Goal: Task Accomplishment & Management: Complete application form

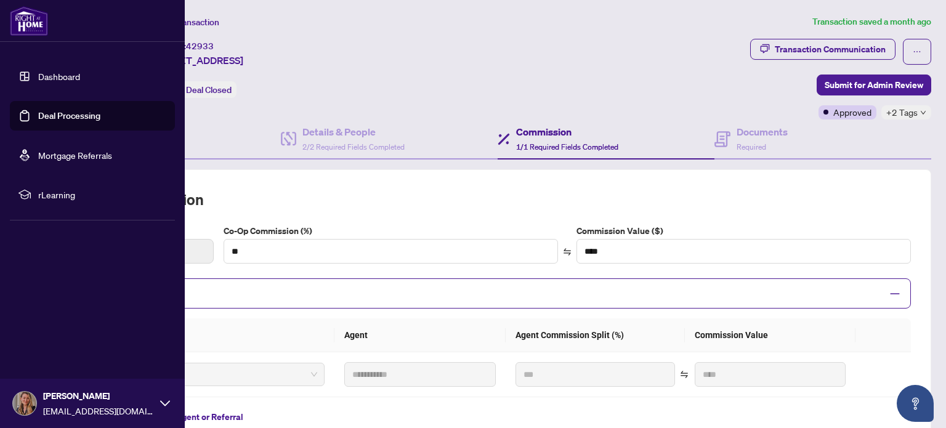
click at [63, 78] on link "Dashboard" at bounding box center [59, 76] width 42 height 11
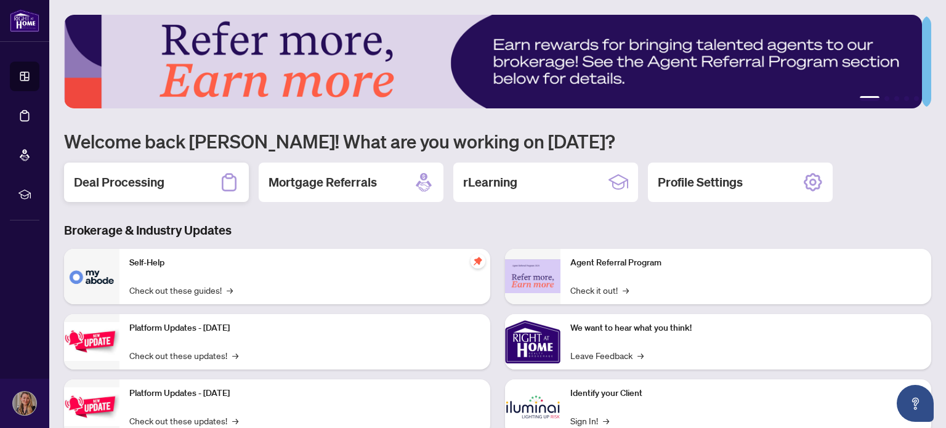
click at [152, 182] on h2 "Deal Processing" at bounding box center [119, 182] width 91 height 17
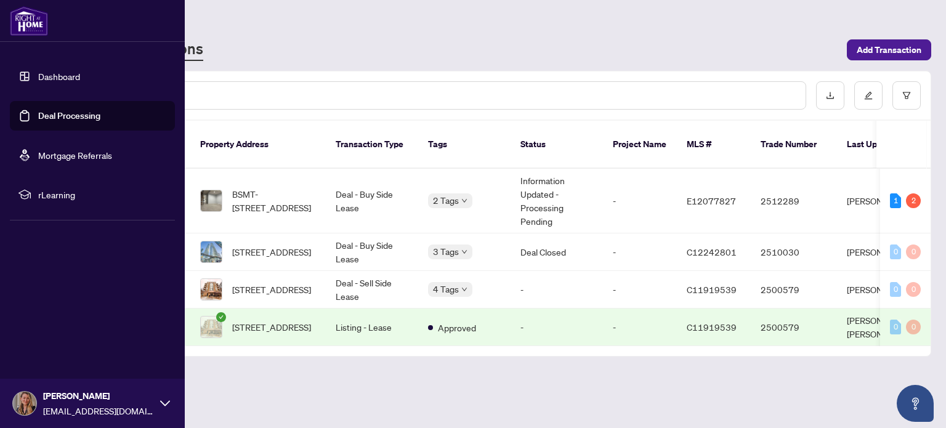
click at [44, 77] on link "Dashboard" at bounding box center [59, 76] width 42 height 11
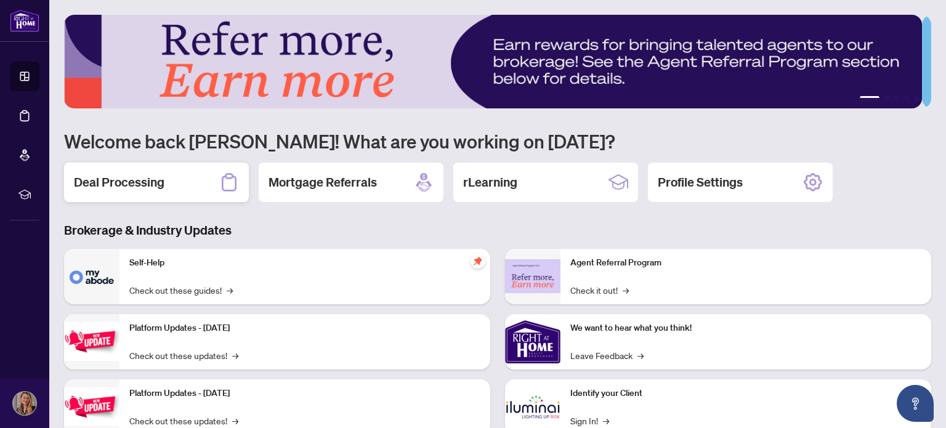
click at [126, 170] on div "Deal Processing" at bounding box center [156, 182] width 185 height 39
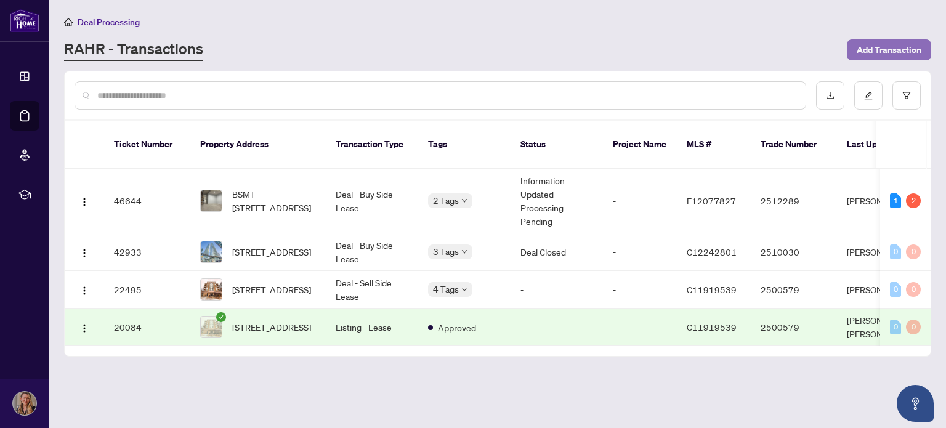
click at [870, 47] on span "Add Transaction" at bounding box center [889, 50] width 65 height 20
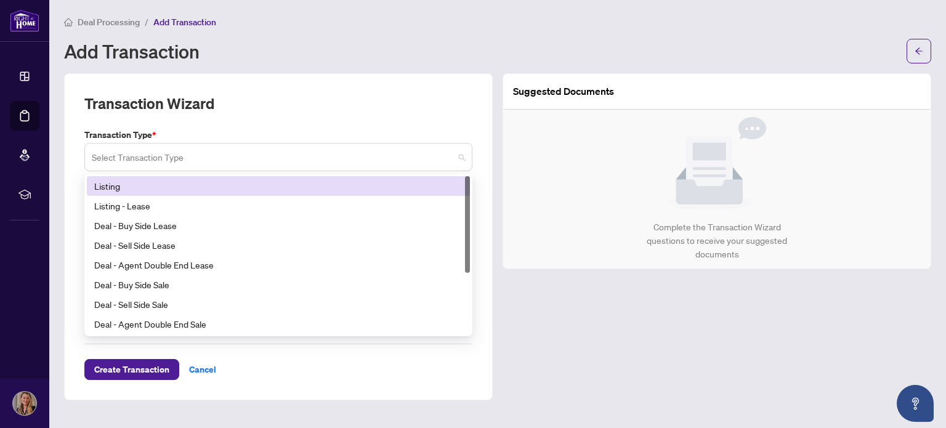
click at [310, 143] on div "Select Transaction Type" at bounding box center [278, 157] width 388 height 28
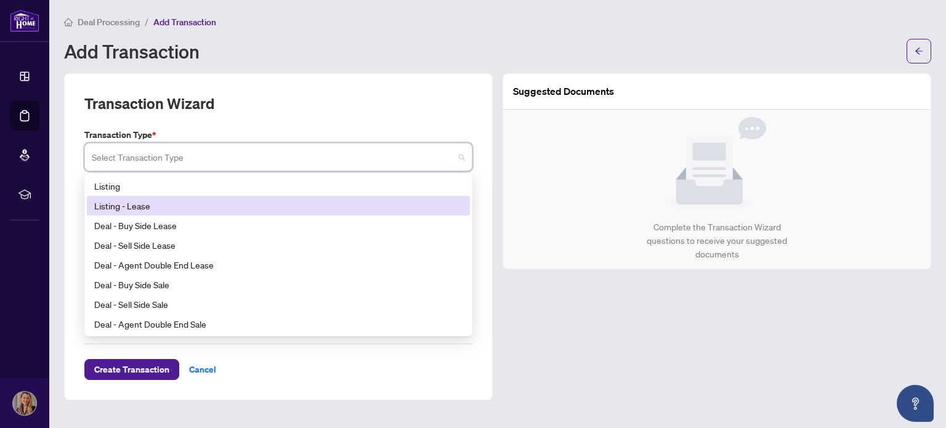
click at [126, 199] on div "Listing - Lease" at bounding box center [278, 206] width 368 height 14
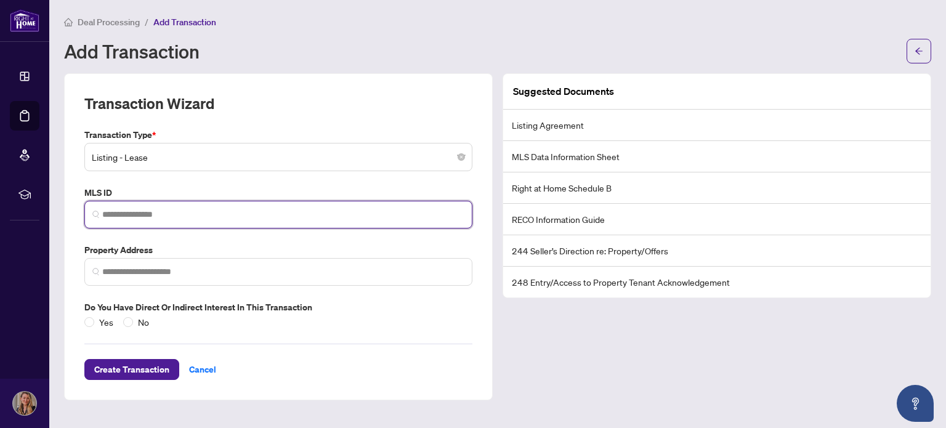
click at [170, 219] on input "search" at bounding box center [283, 214] width 362 height 13
paste input "*********"
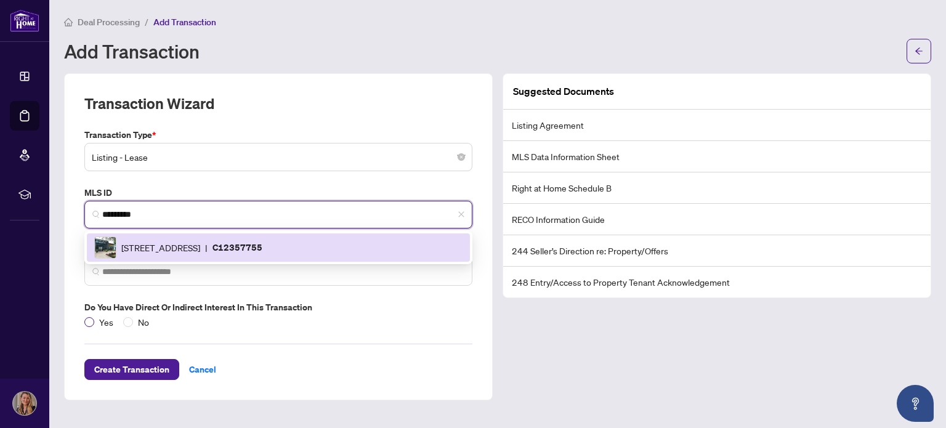
type input "*********"
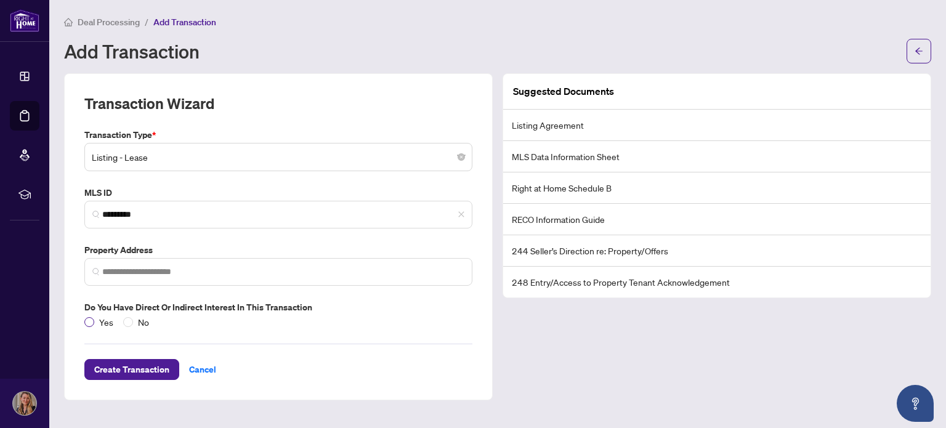
click at [96, 320] on span "Yes" at bounding box center [106, 322] width 24 height 14
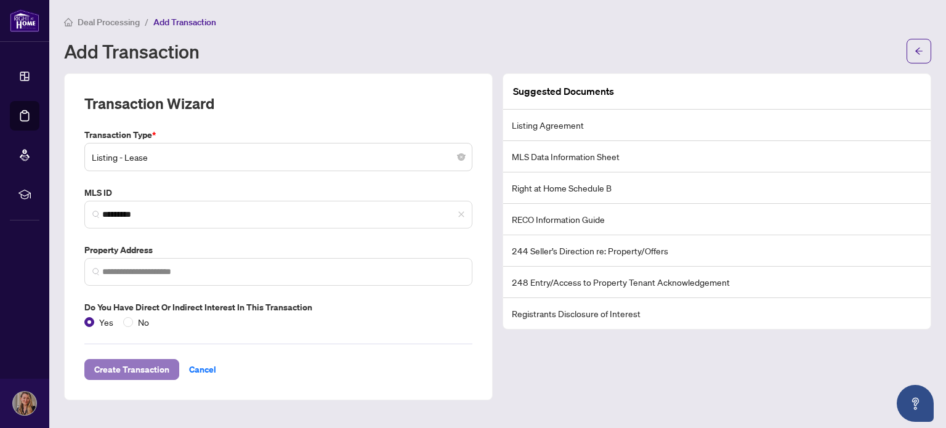
click at [111, 370] on span "Create Transaction" at bounding box center [131, 370] width 75 height 20
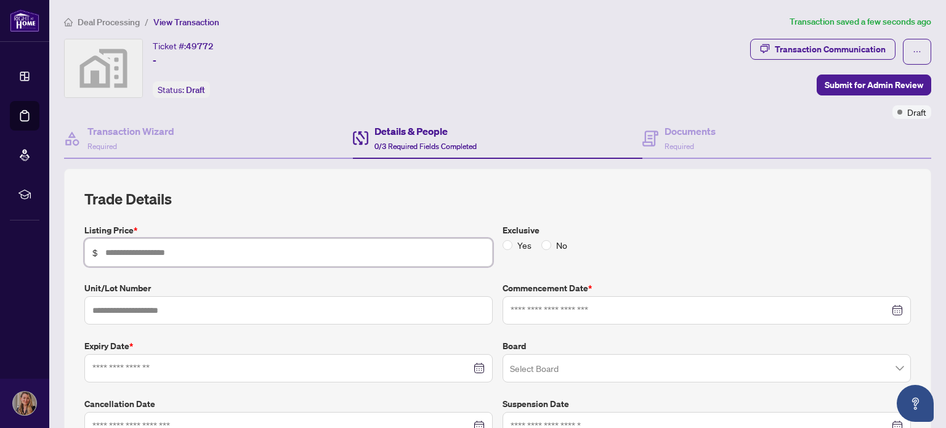
click at [190, 249] on input "text" at bounding box center [294, 253] width 379 height 14
type input "*****"
click at [681, 198] on h2 "Trade Details" at bounding box center [497, 199] width 827 height 20
click at [204, 307] on input "text" at bounding box center [288, 310] width 408 height 28
type input "****"
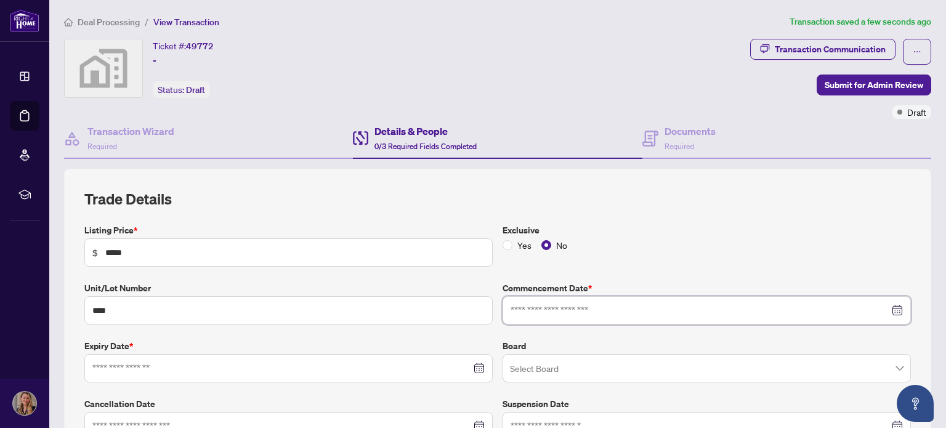
click at [548, 308] on input at bounding box center [700, 311] width 379 height 14
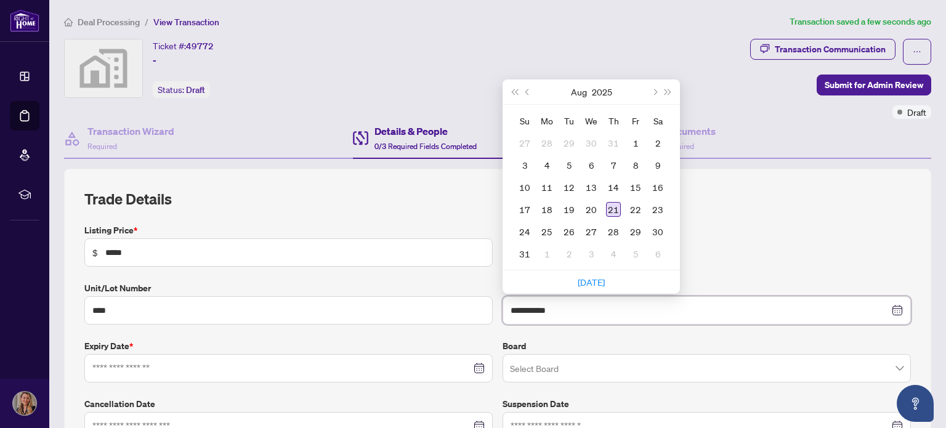
type input "**********"
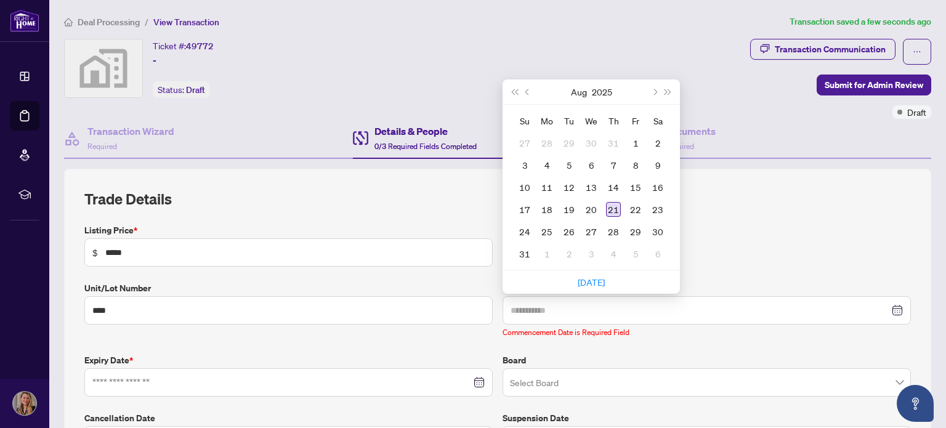
click at [606, 206] on div "21" at bounding box center [613, 209] width 15 height 15
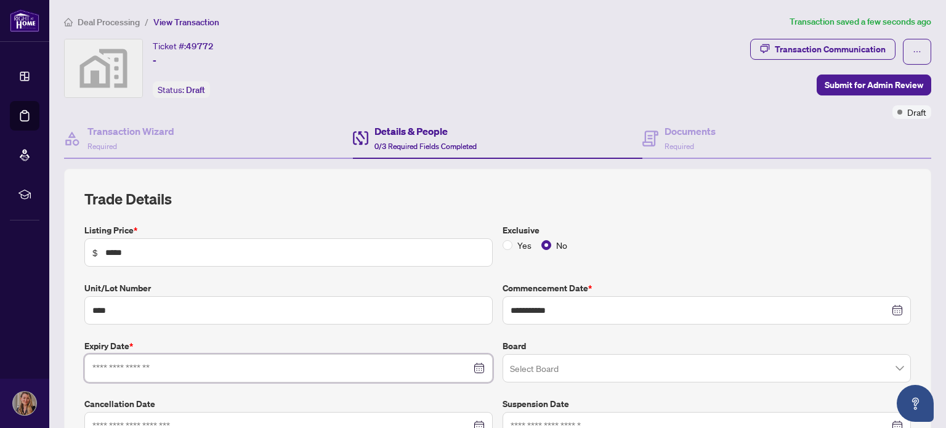
click at [148, 371] on input at bounding box center [281, 369] width 379 height 14
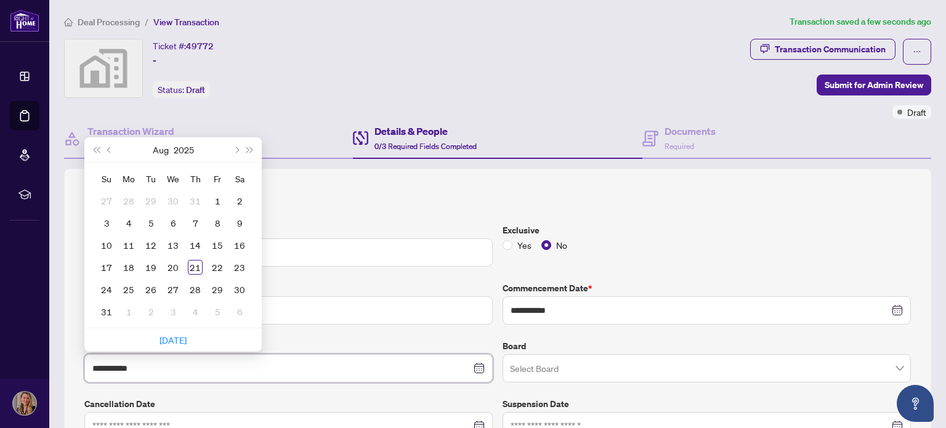
type input "**********"
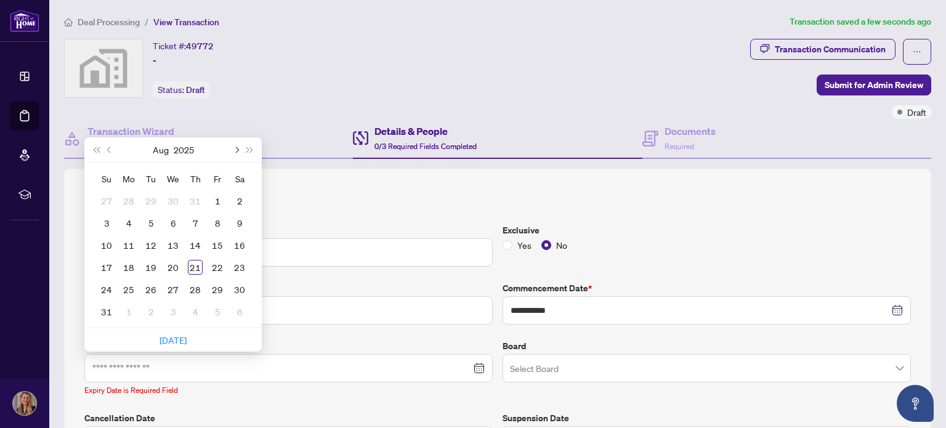
click at [233, 147] on span "Next month (PageDown)" at bounding box center [236, 150] width 6 height 6
type input "**********"
click at [131, 262] on div "20" at bounding box center [128, 267] width 15 height 15
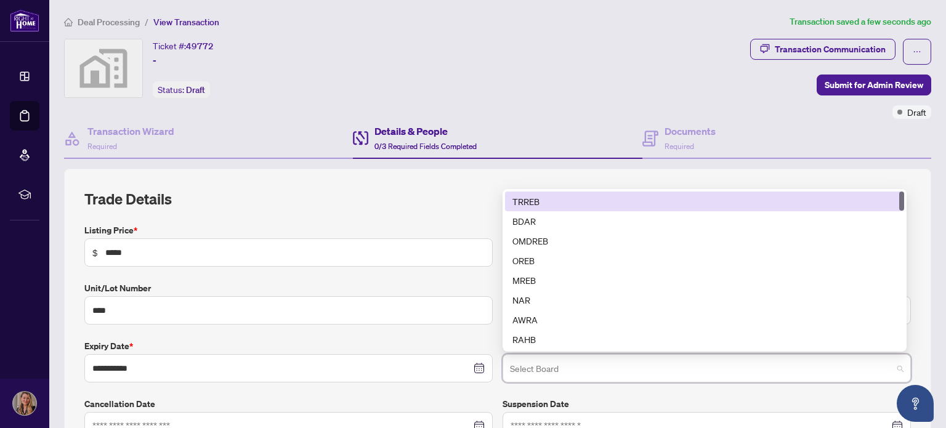
click at [562, 360] on input "search" at bounding box center [701, 370] width 382 height 27
click at [528, 196] on div "TRREB" at bounding box center [704, 202] width 384 height 14
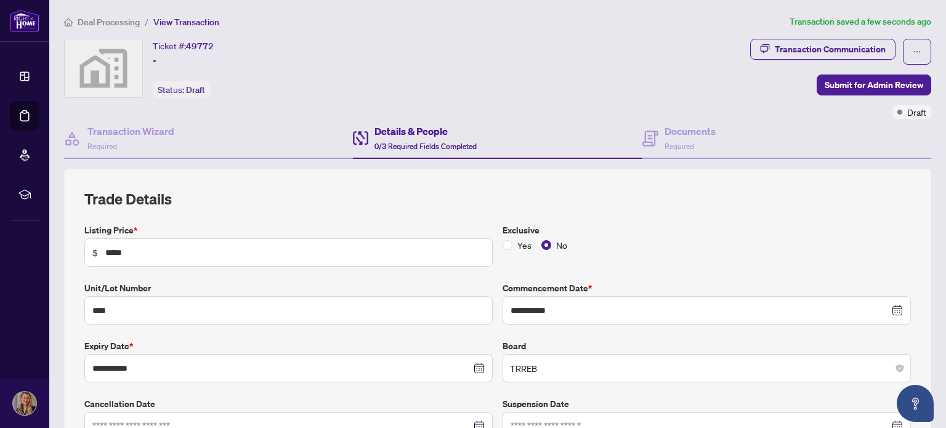
click at [528, 196] on h2 "Trade Details" at bounding box center [497, 199] width 827 height 20
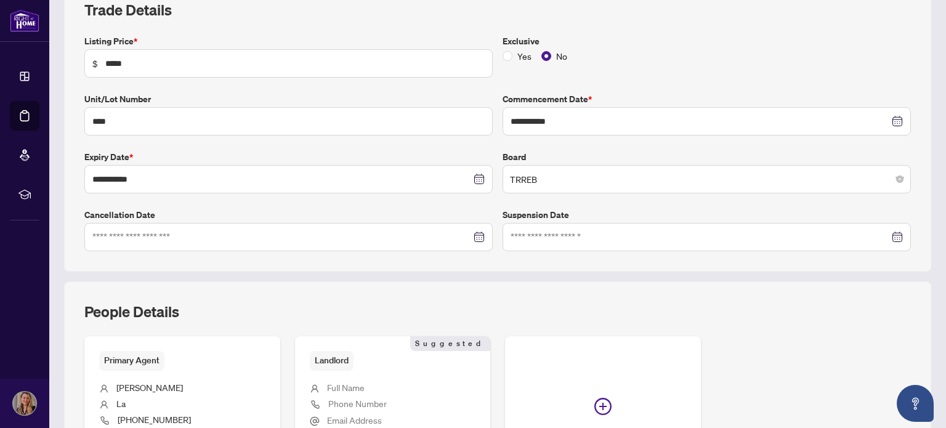
scroll to position [197, 0]
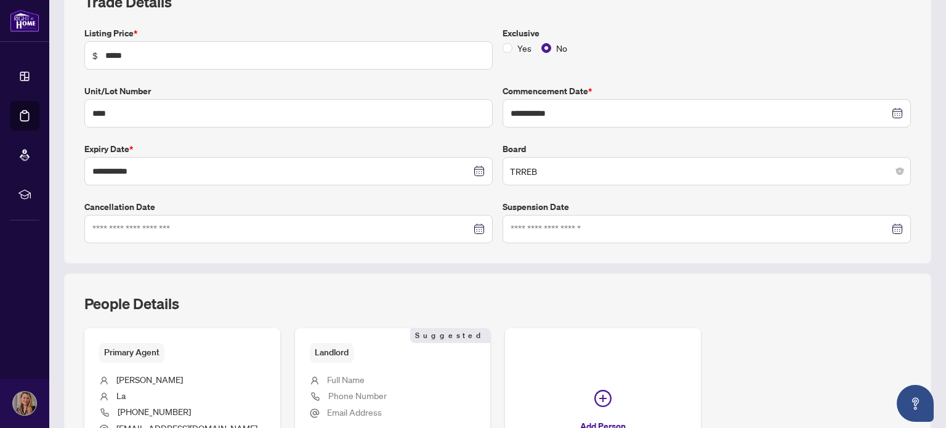
click at [387, 294] on div "People Details" at bounding box center [497, 311] width 827 height 34
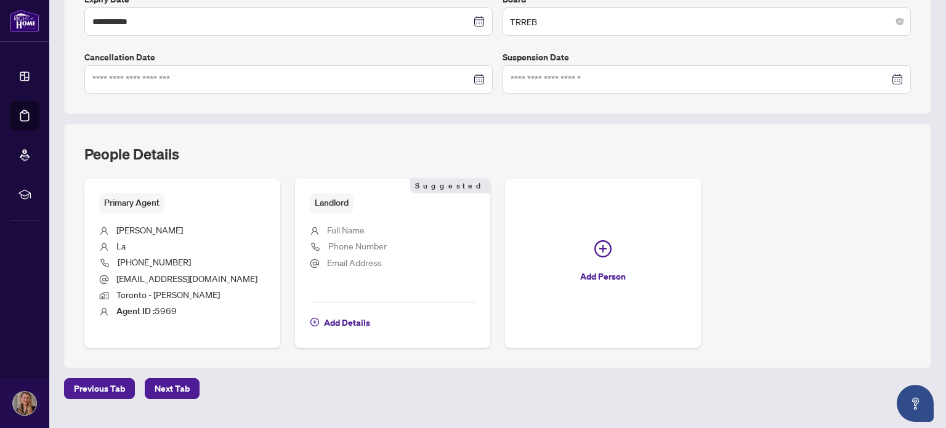
scroll to position [370, 0]
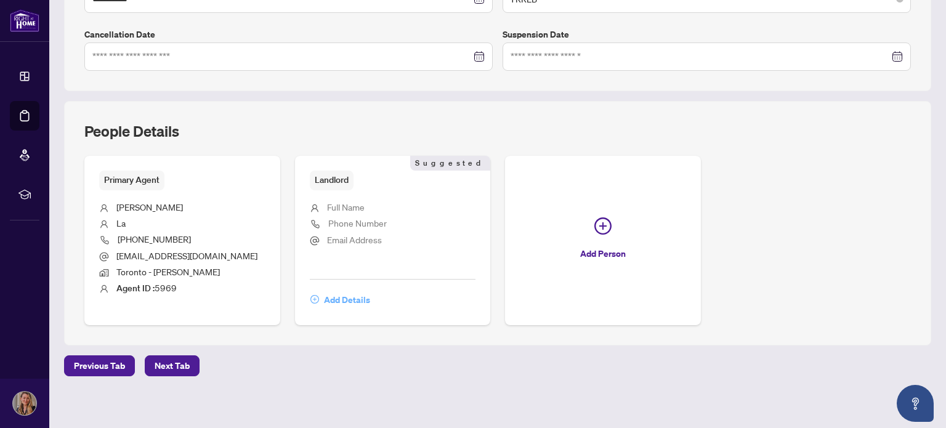
click at [356, 294] on span "Add Details" at bounding box center [347, 300] width 46 height 20
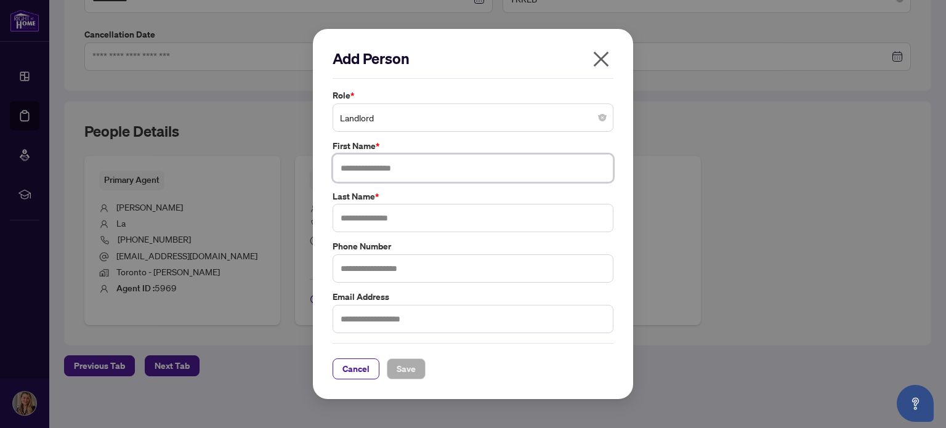
click at [374, 166] on input "text" at bounding box center [473, 168] width 281 height 28
type input "**"
click at [409, 368] on span "Save" at bounding box center [406, 369] width 19 height 20
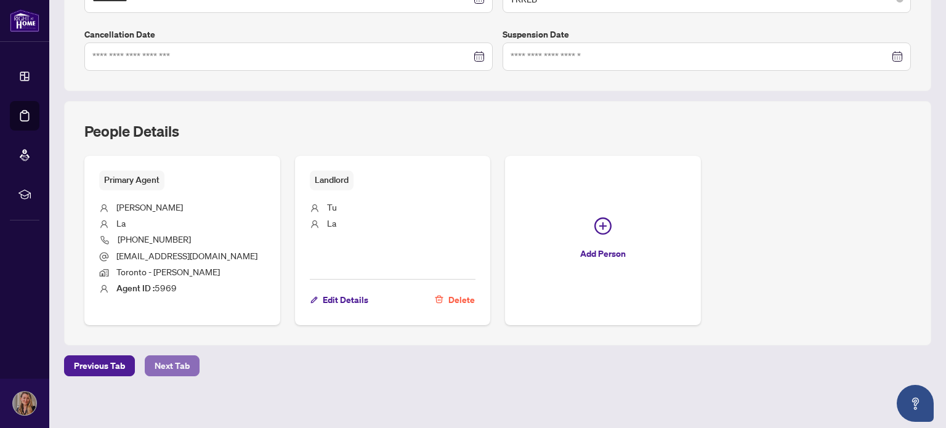
click at [169, 364] on span "Next Tab" at bounding box center [172, 366] width 35 height 20
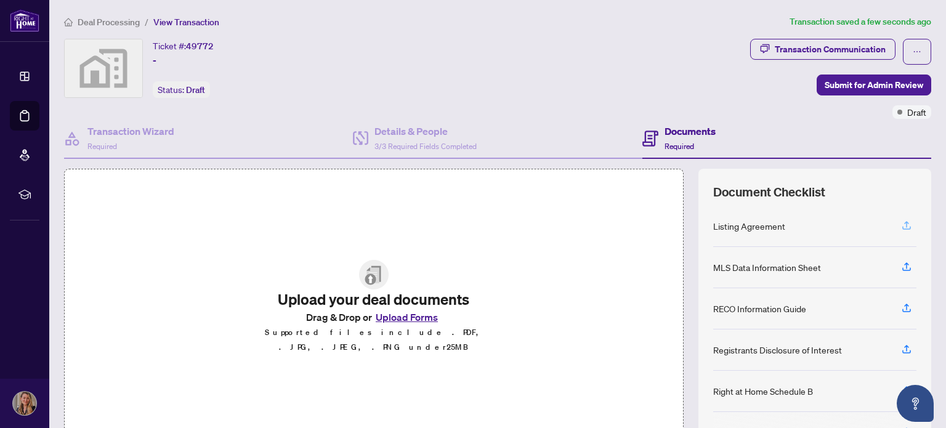
click at [901, 220] on icon "button" at bounding box center [906, 225] width 11 height 11
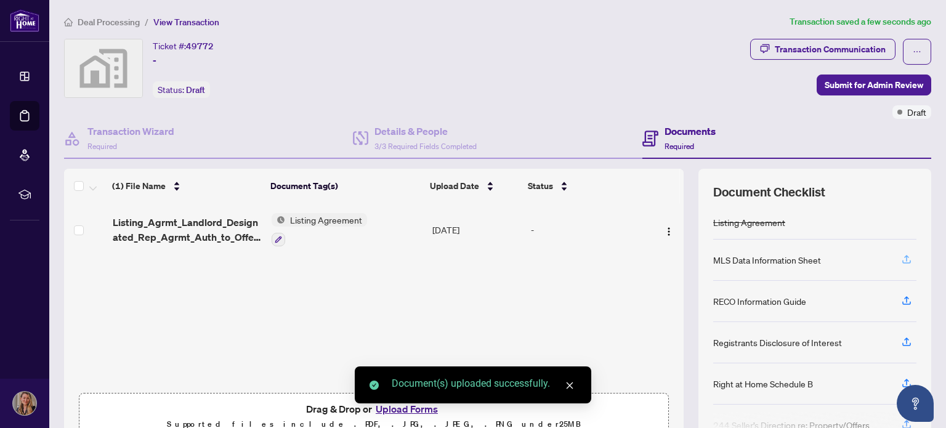
click at [901, 255] on icon "button" at bounding box center [906, 259] width 11 height 11
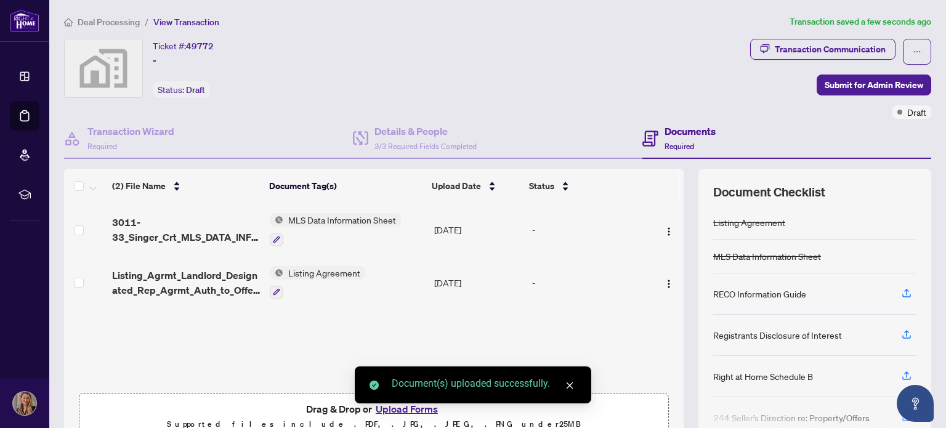
click at [397, 403] on div "Document(s) uploaded successfully." at bounding box center [473, 384] width 237 height 37
click at [569, 381] on link "Close" at bounding box center [570, 386] width 14 height 14
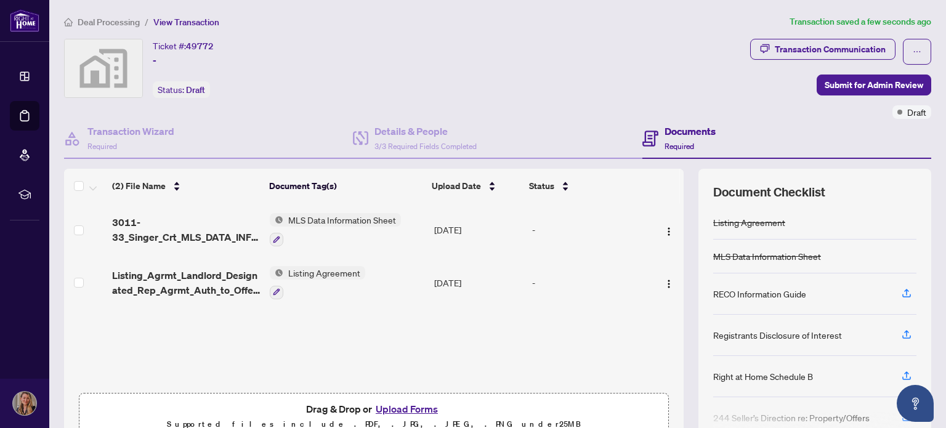
click at [399, 406] on button "Upload Forms" at bounding box center [407, 409] width 70 height 16
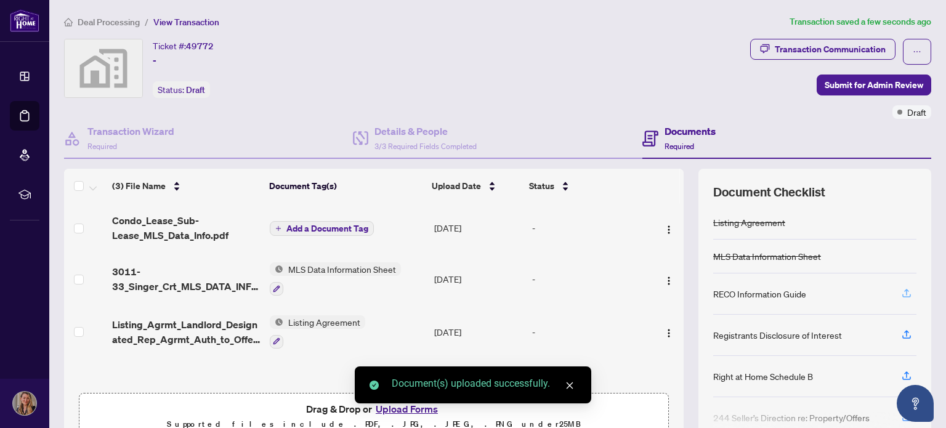
click at [901, 289] on icon "button" at bounding box center [906, 293] width 11 height 11
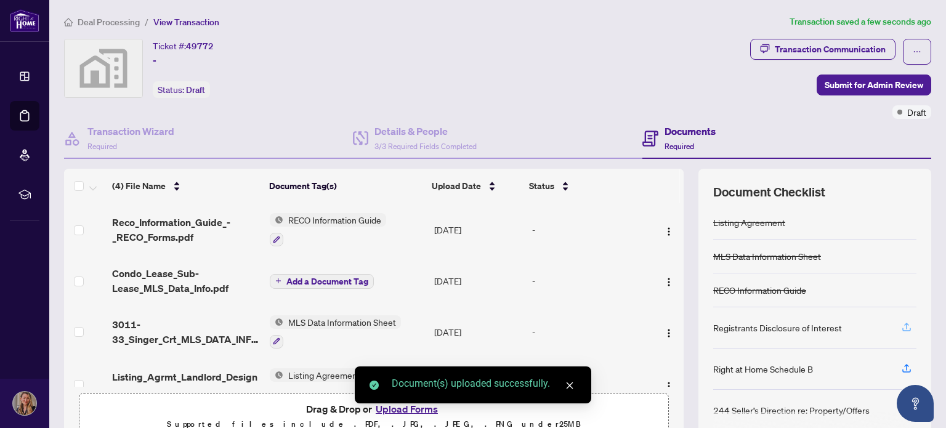
click at [901, 324] on icon "button" at bounding box center [906, 327] width 11 height 11
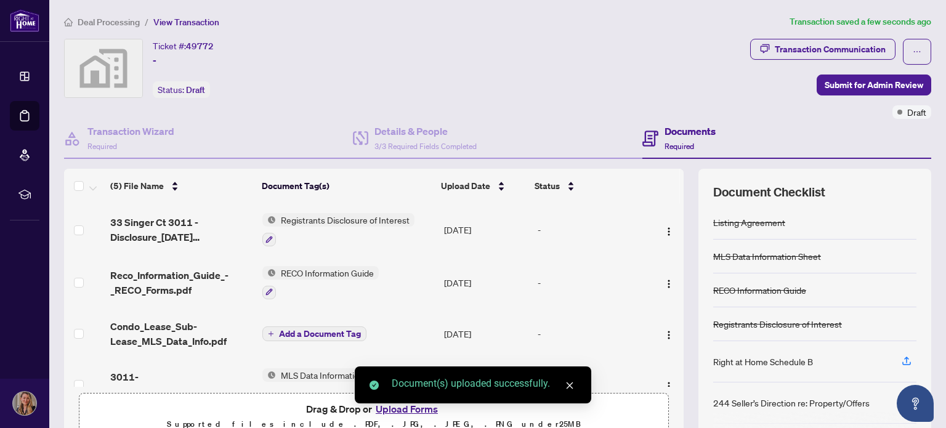
scroll to position [104, 0]
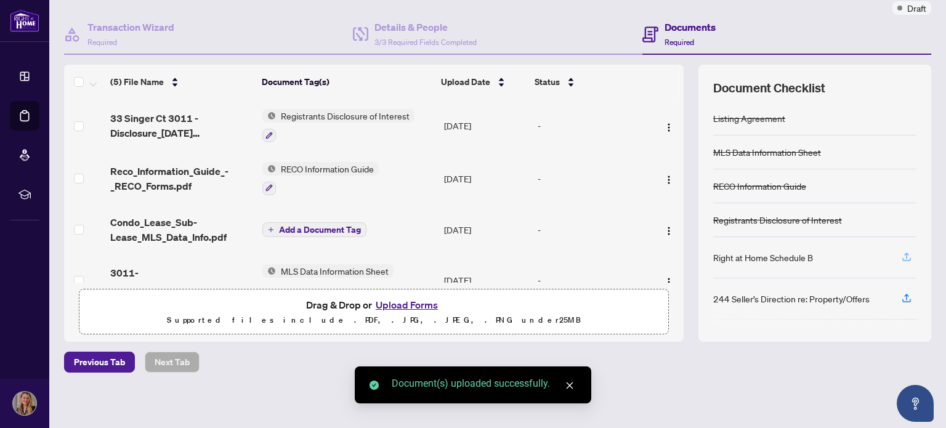
click at [901, 253] on icon "button" at bounding box center [906, 256] width 11 height 11
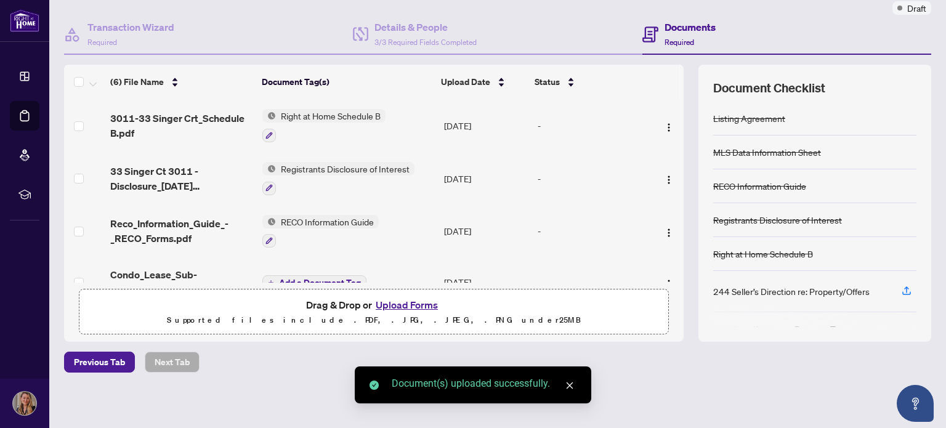
click at [901, 293] on icon "button" at bounding box center [906, 290] width 11 height 11
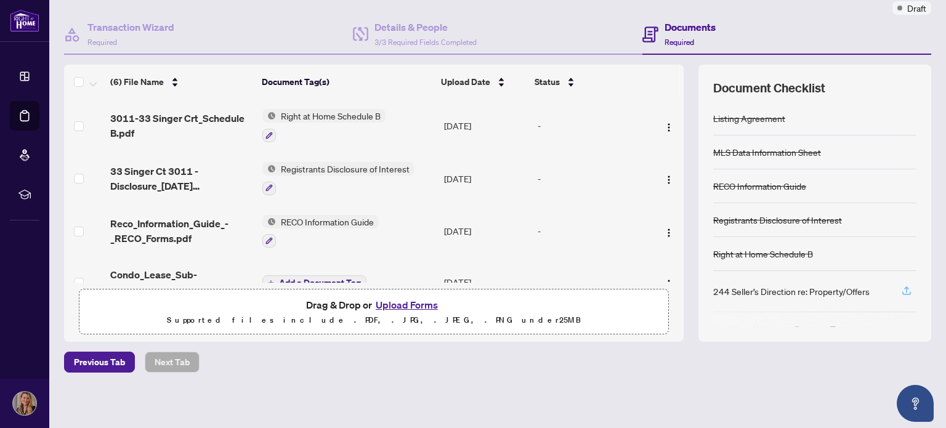
click at [901, 288] on icon "button" at bounding box center [906, 290] width 11 height 11
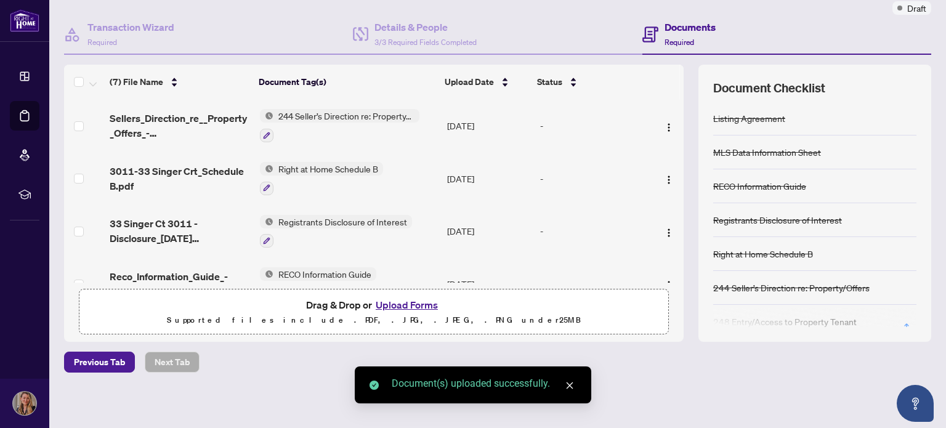
click at [896, 325] on div "Document Checklist Listing Agreement MLS Data Information Sheet RECO Informatio…" at bounding box center [814, 203] width 233 height 277
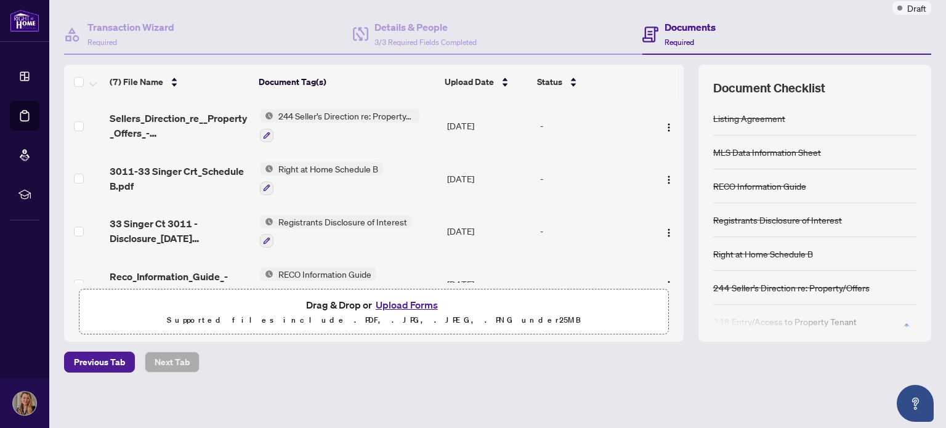
click at [896, 325] on div "Document Checklist Listing Agreement MLS Data Information Sheet RECO Informatio…" at bounding box center [814, 203] width 233 height 277
click at [898, 324] on div "Document Checklist Listing Agreement MLS Data Information Sheet RECO Informatio…" at bounding box center [814, 203] width 233 height 277
click at [898, 324] on div at bounding box center [814, 318] width 203 height 20
drag, startPoint x: 898, startPoint y: 324, endPoint x: 875, endPoint y: 376, distance: 57.3
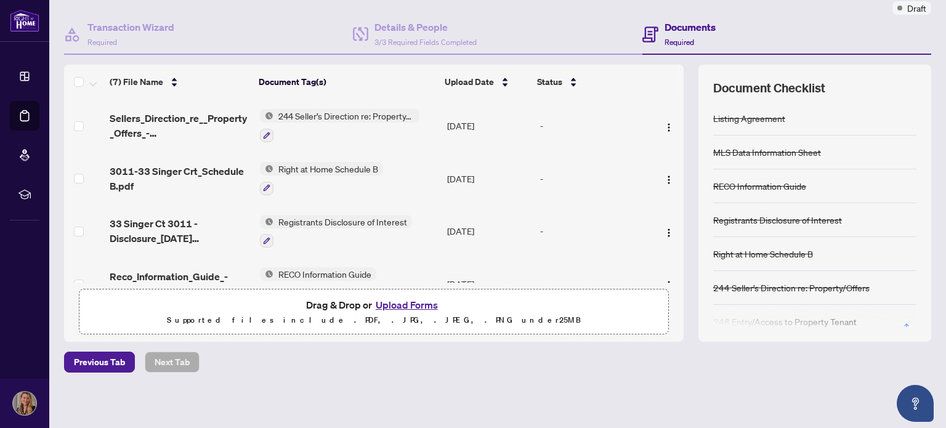
click at [875, 376] on div "Deal Processing / View Transaction Transaction saved a few seconds ago Ticket #…" at bounding box center [497, 163] width 877 height 505
click at [332, 344] on div "Deal Processing / View Transaction Transaction saved a few seconds ago Ticket #…" at bounding box center [497, 163] width 877 height 505
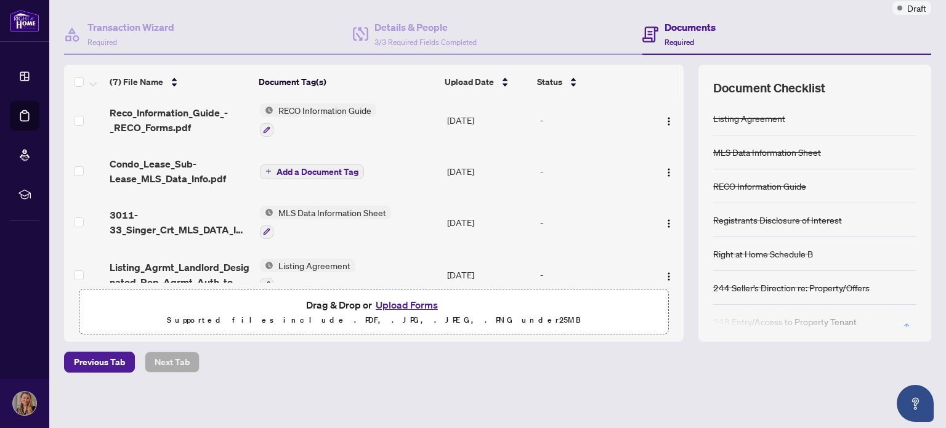
scroll to position [180, 0]
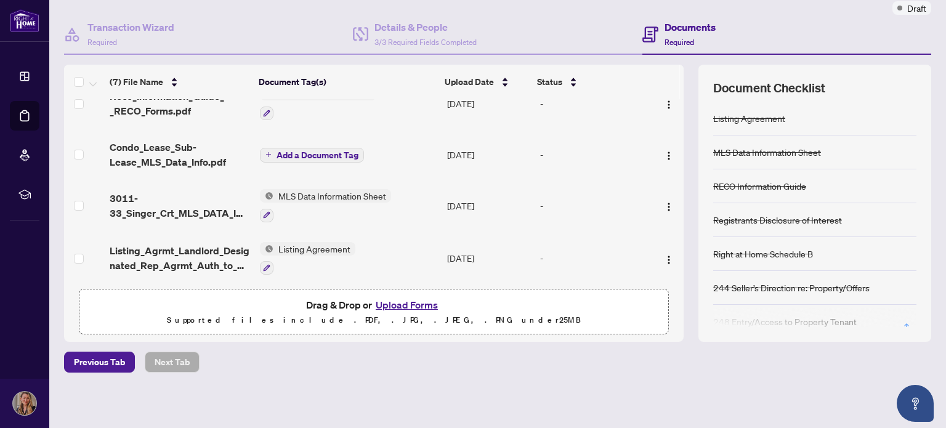
click at [398, 300] on button "Upload Forms" at bounding box center [407, 305] width 70 height 16
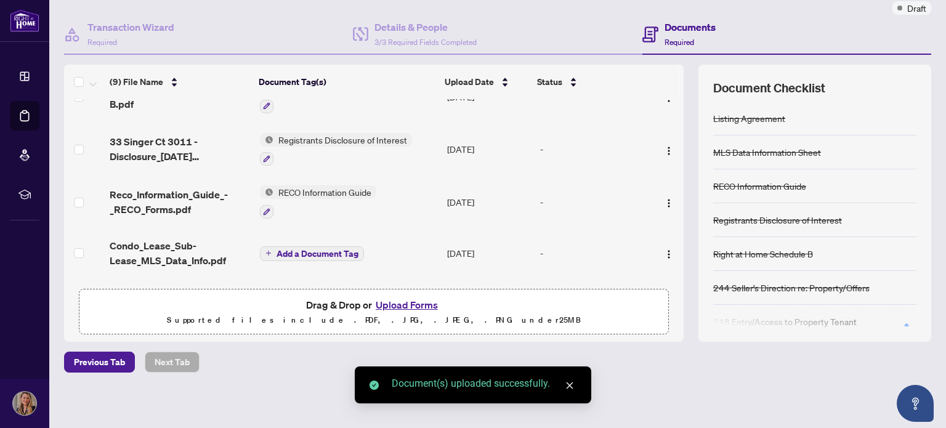
click at [315, 249] on span "Add a Document Tag" at bounding box center [318, 253] width 82 height 9
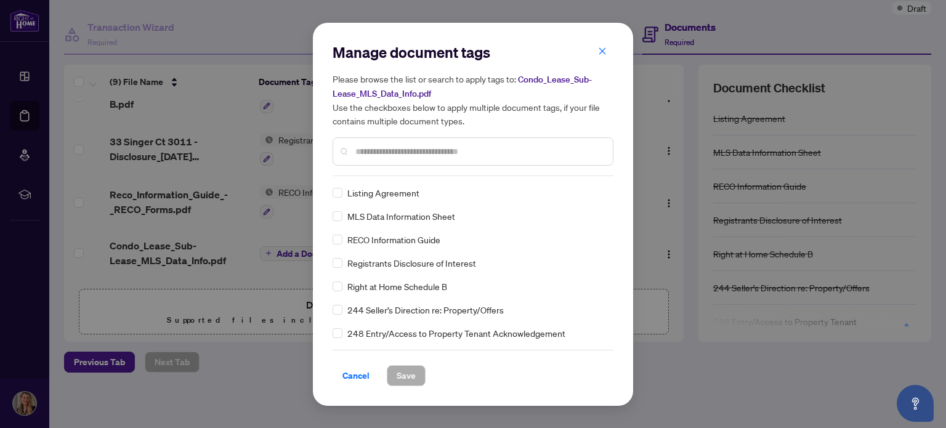
click at [419, 171] on div "Manage document tags Please browse the list or search to apply tags to: Condo_L…" at bounding box center [473, 109] width 281 height 134
click at [408, 150] on input "*" at bounding box center [474, 152] width 239 height 14
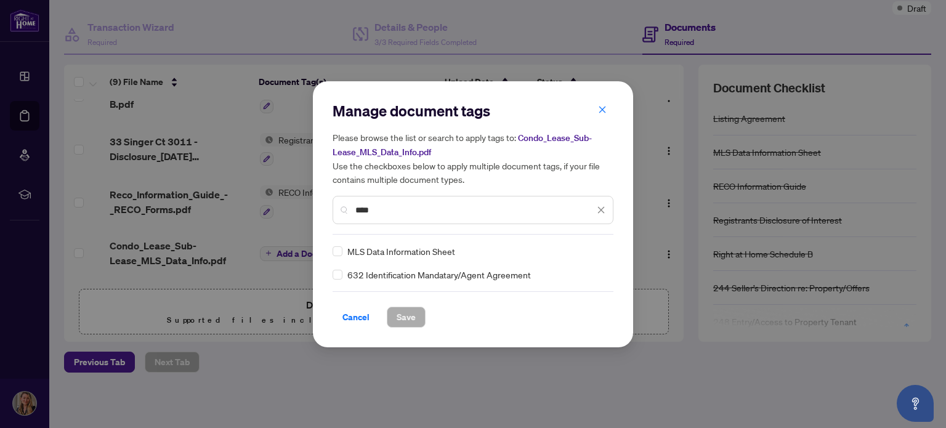
type input "****"
click at [399, 310] on span "Save" at bounding box center [406, 317] width 19 height 20
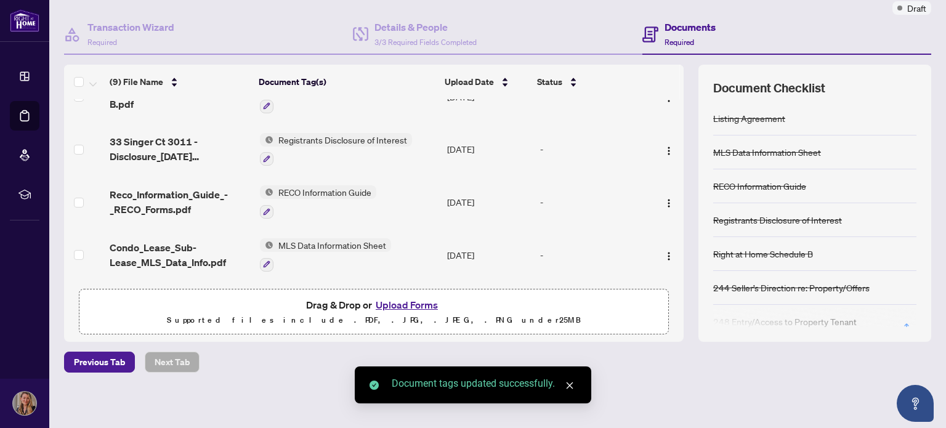
click at [670, 195] on td at bounding box center [667, 202] width 33 height 53
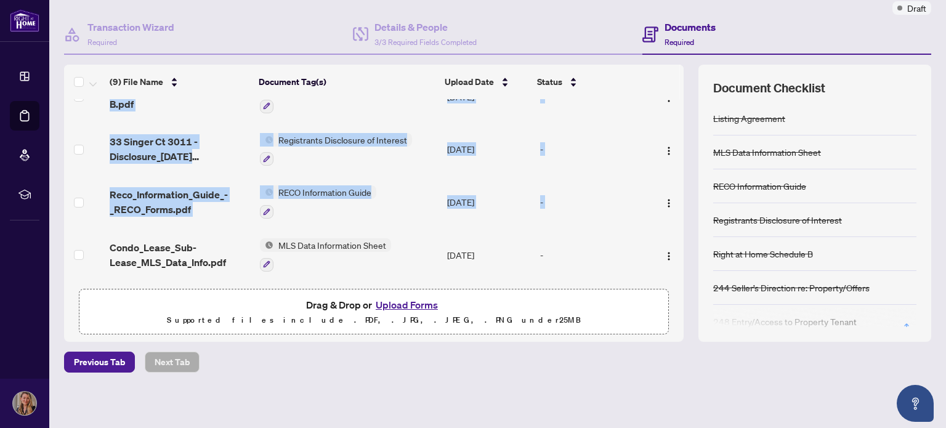
drag, startPoint x: 670, startPoint y: 195, endPoint x: 678, endPoint y: 229, distance: 34.7
click at [678, 229] on div "(9) File Name Document Tag(s) Upload Date Status Seller_Direction_to_Share_Subs…" at bounding box center [497, 203] width 867 height 277
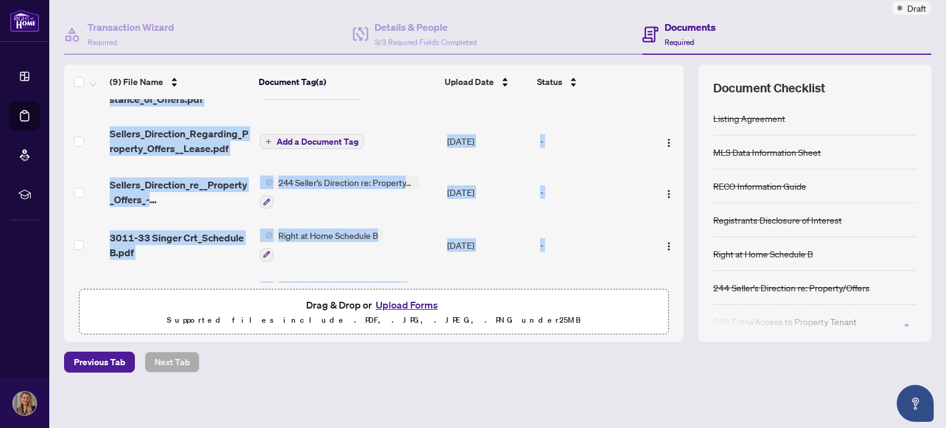
scroll to position [22, 0]
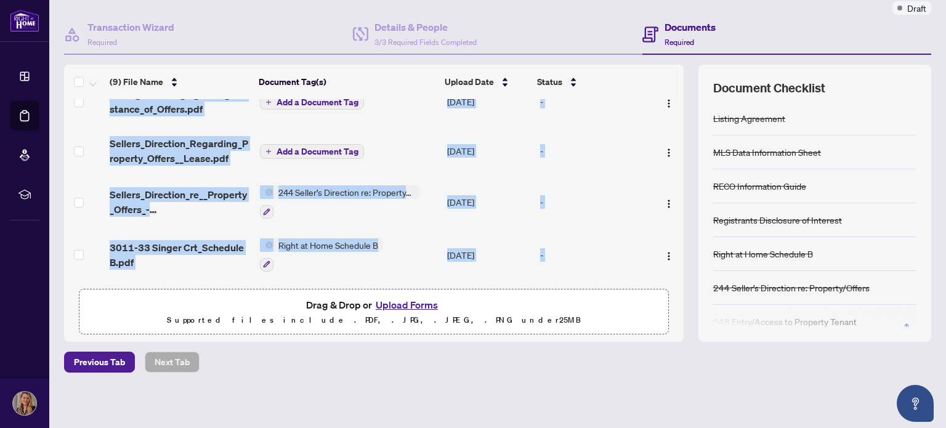
click at [306, 147] on span "Add a Document Tag" at bounding box center [318, 151] width 82 height 9
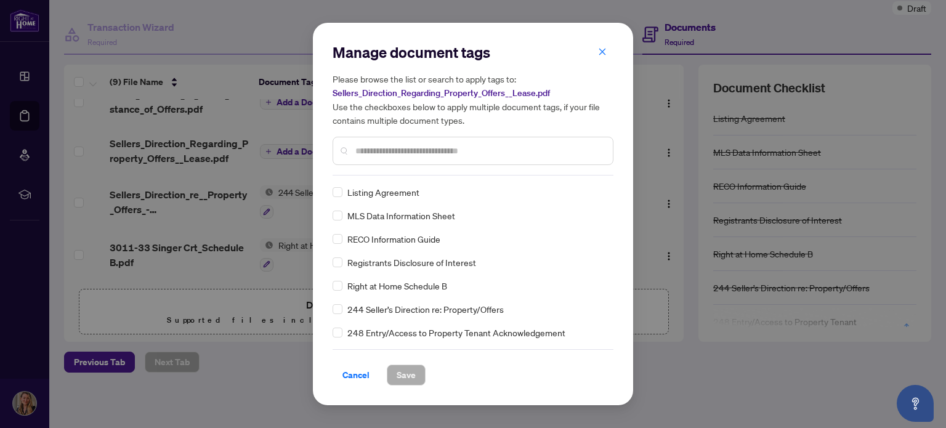
click at [396, 147] on input "text" at bounding box center [479, 151] width 248 height 14
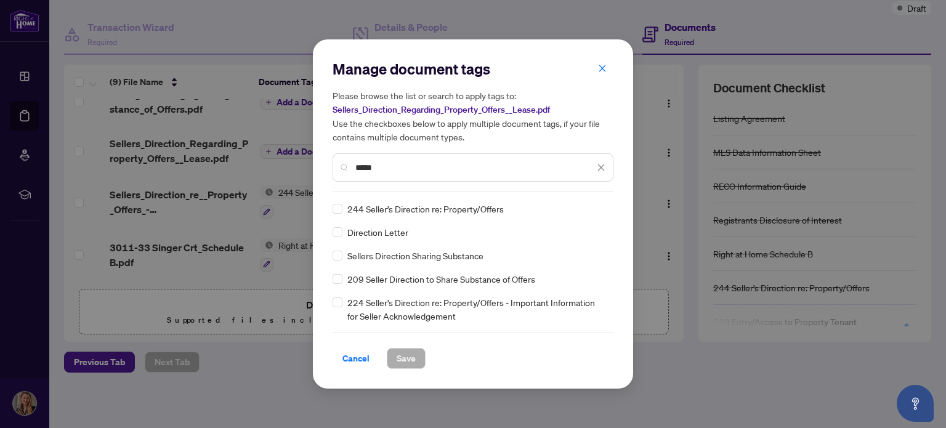
type input "*****"
click at [402, 361] on span "Save" at bounding box center [406, 359] width 19 height 20
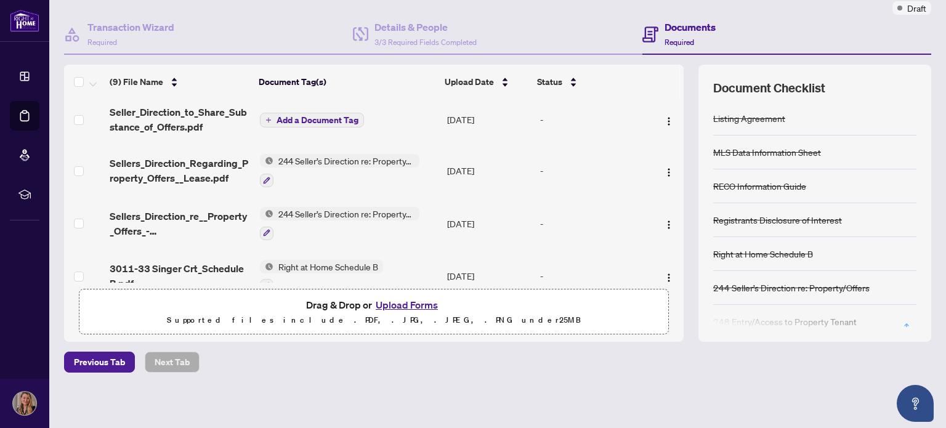
scroll to position [0, 0]
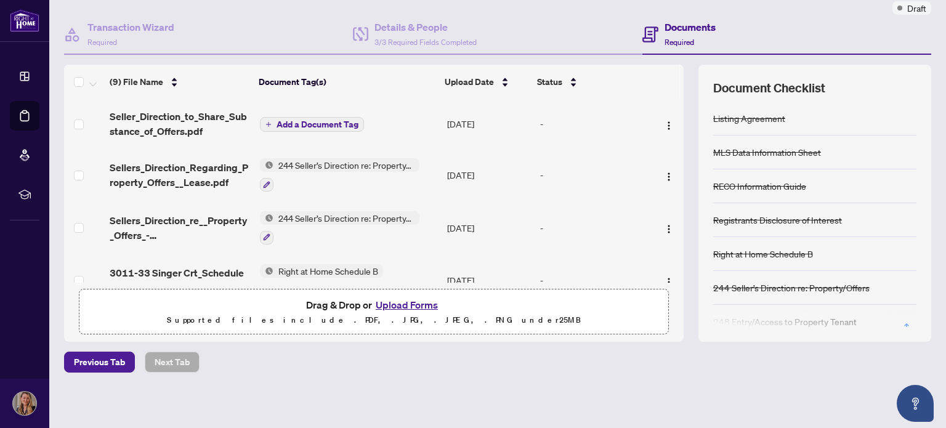
click at [285, 120] on span "Add a Document Tag" at bounding box center [318, 124] width 82 height 9
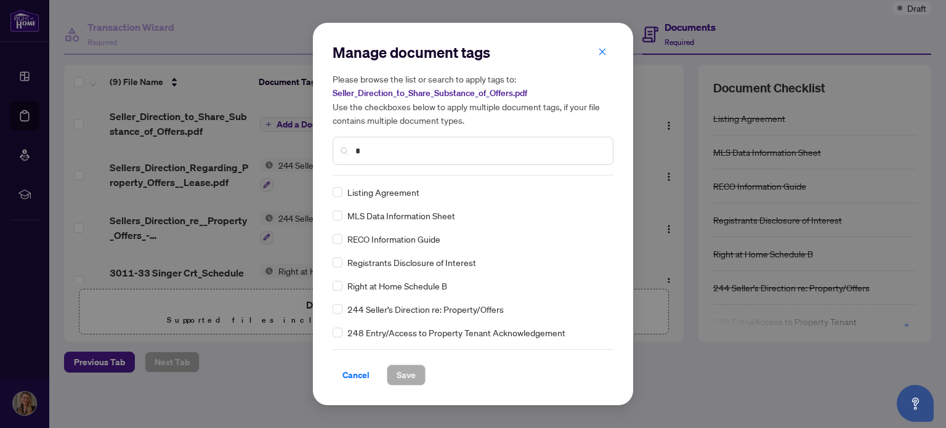
click at [404, 147] on input "*" at bounding box center [479, 151] width 248 height 14
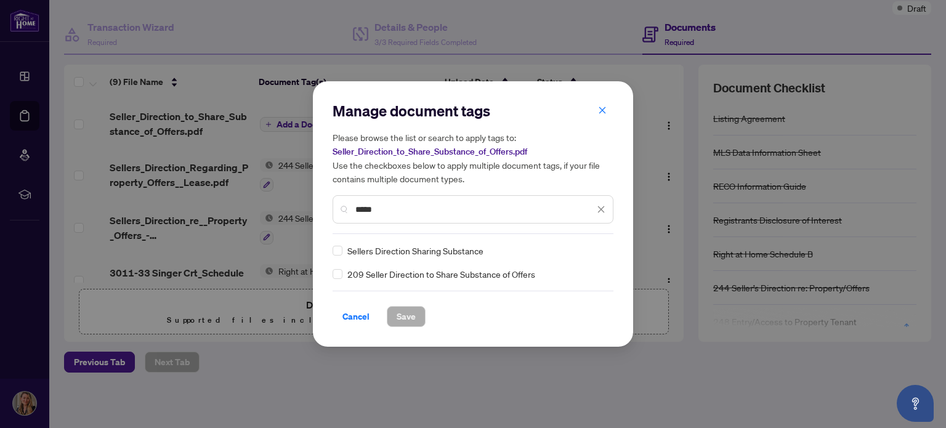
type input "*****"
click at [413, 319] on span "Save" at bounding box center [406, 317] width 19 height 20
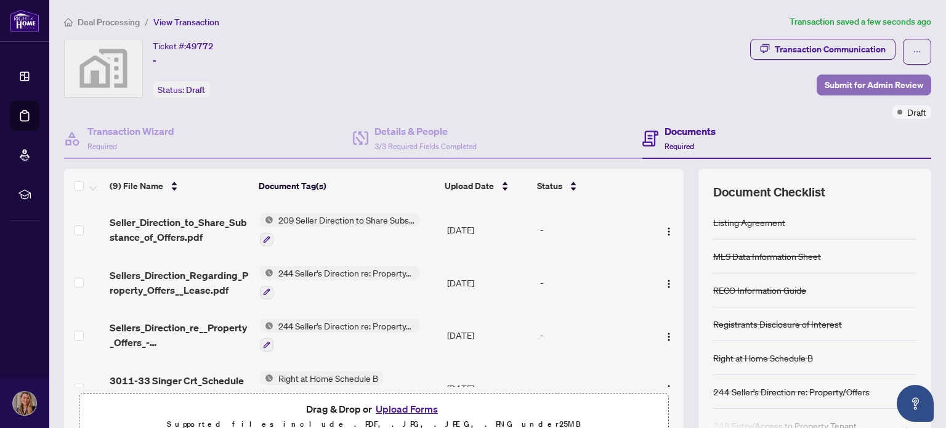
click at [852, 77] on span "Submit for Admin Review" at bounding box center [874, 85] width 99 height 20
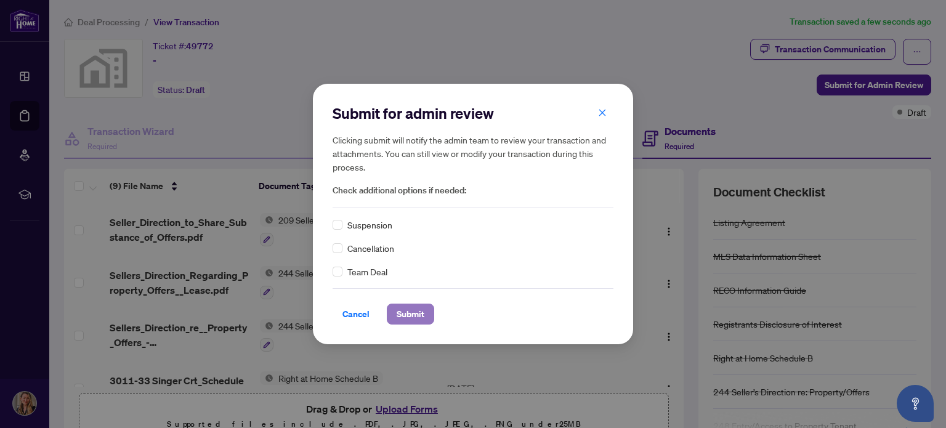
click at [411, 314] on span "Submit" at bounding box center [411, 314] width 28 height 20
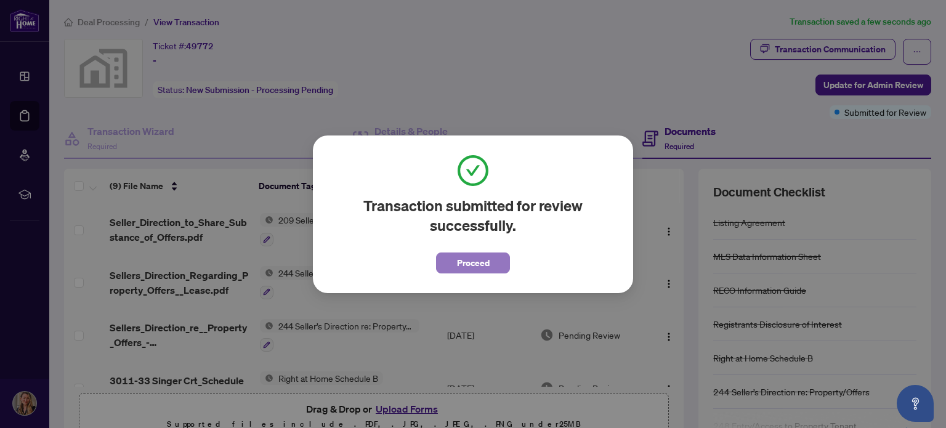
click at [471, 264] on span "Proceed" at bounding box center [473, 263] width 33 height 20
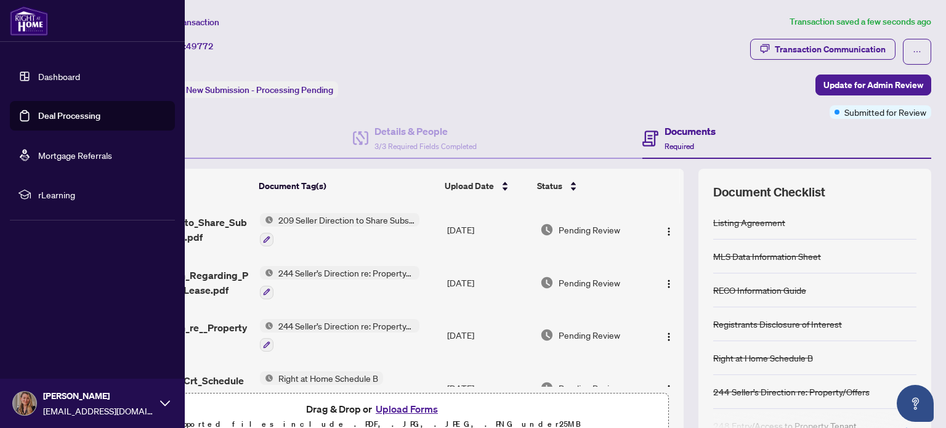
click at [62, 110] on link "Deal Processing" at bounding box center [69, 115] width 62 height 11
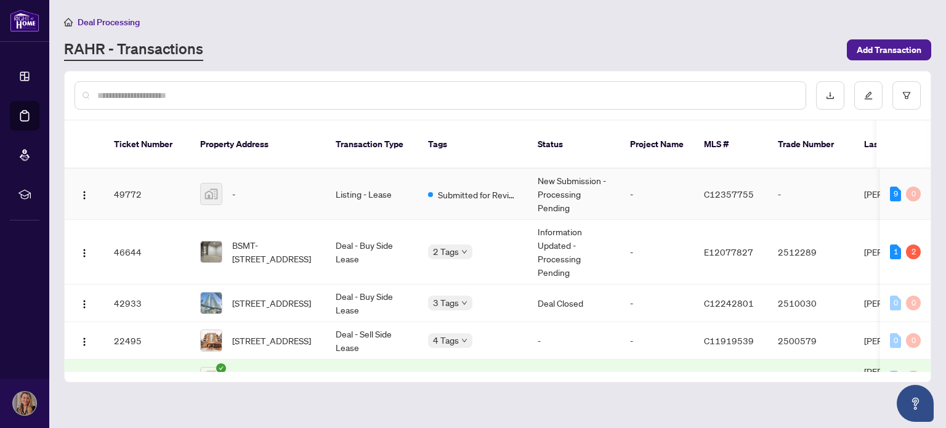
click at [214, 184] on img at bounding box center [211, 194] width 21 height 21
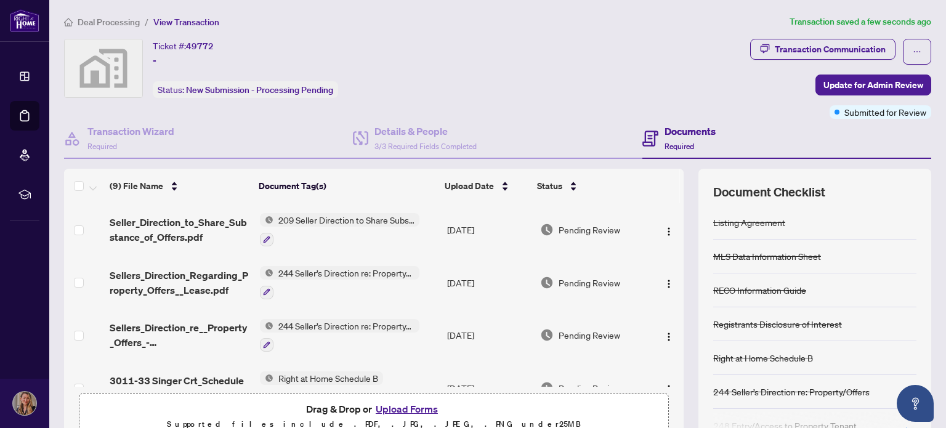
click at [116, 64] on img at bounding box center [104, 68] width 78 height 58
click at [626, 70] on div "Ticket #: 49772 - Status: New Submission - Processing Pending" at bounding box center [404, 68] width 681 height 59
click at [914, 51] on icon "ellipsis" at bounding box center [917, 51] width 7 height 1
click at [107, 66] on img at bounding box center [104, 68] width 78 height 58
click at [101, 22] on span "Deal Processing" at bounding box center [109, 22] width 62 height 11
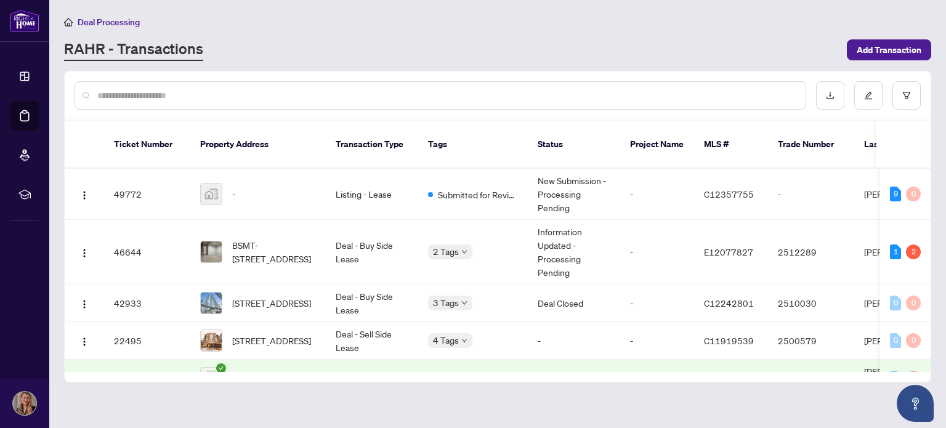
click at [808, 115] on div at bounding box center [498, 95] width 866 height 48
drag, startPoint x: 676, startPoint y: 357, endPoint x: 722, endPoint y: 353, distance: 45.7
click at [722, 353] on div "Ticket Number Property Address Transaction Type Tags Status Project Name MLS # …" at bounding box center [498, 251] width 866 height 261
click at [722, 360] on td "C11919539" at bounding box center [731, 379] width 74 height 38
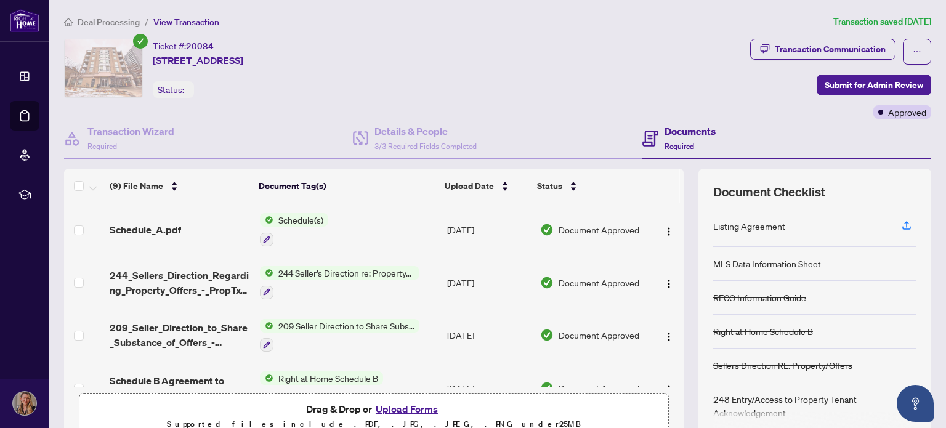
click at [110, 26] on span "Deal Processing" at bounding box center [109, 22] width 62 height 11
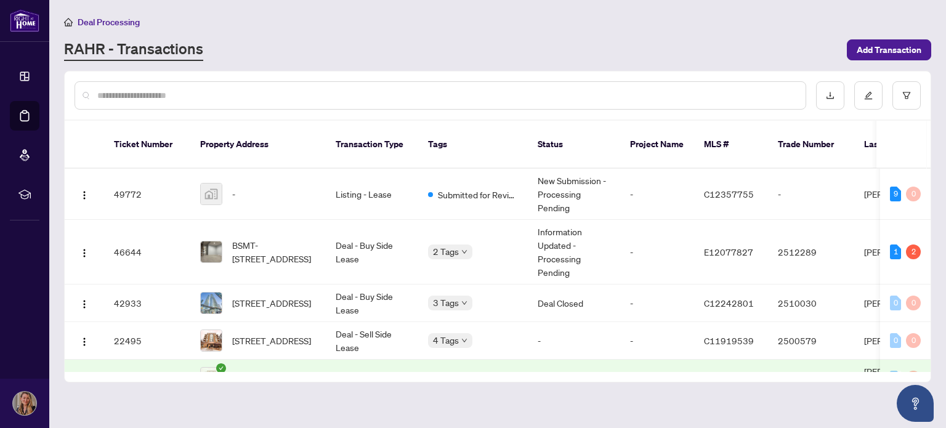
click at [285, 48] on div "RAHR - Transactions" at bounding box center [451, 50] width 775 height 22
click at [510, 26] on div "Deal Processing" at bounding box center [497, 22] width 867 height 14
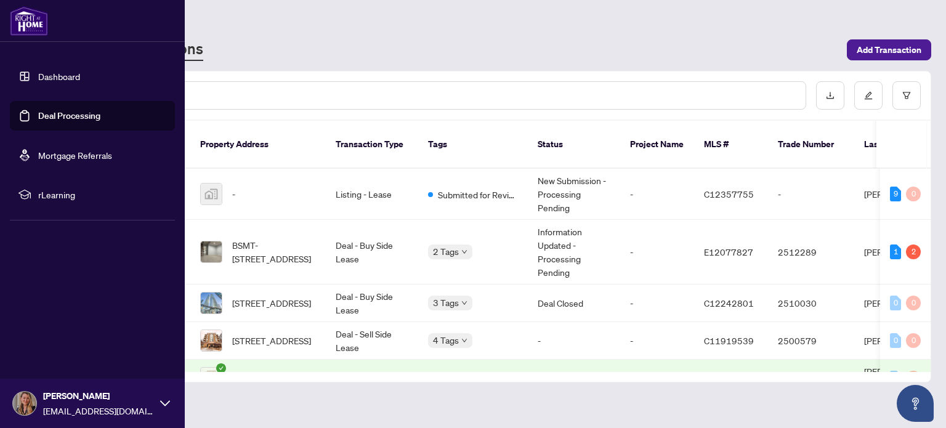
click at [57, 76] on link "Dashboard" at bounding box center [59, 76] width 42 height 11
